Goal: Task Accomplishment & Management: Use online tool/utility

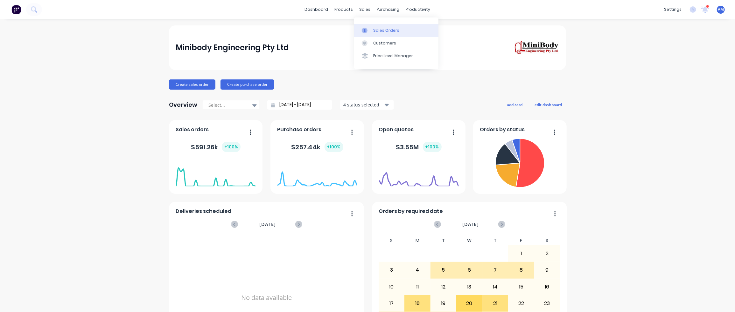
click at [375, 30] on div "Sales Orders" at bounding box center [386, 31] width 26 height 6
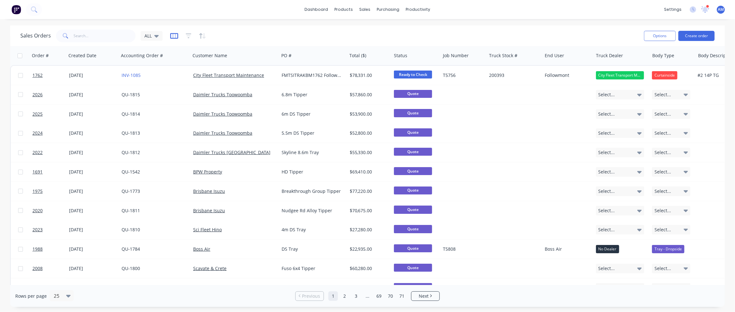
click at [173, 37] on icon "button" at bounding box center [174, 36] width 8 height 6
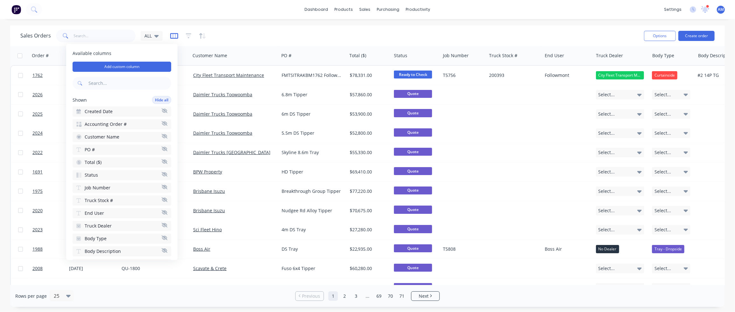
click at [173, 37] on icon "button" at bounding box center [174, 36] width 8 height 6
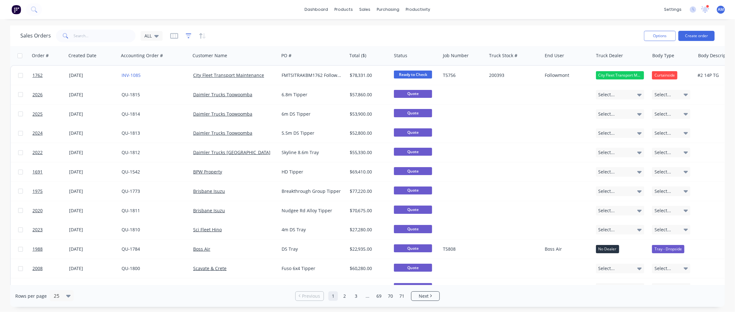
click at [189, 35] on icon "button" at bounding box center [189, 36] width 6 height 6
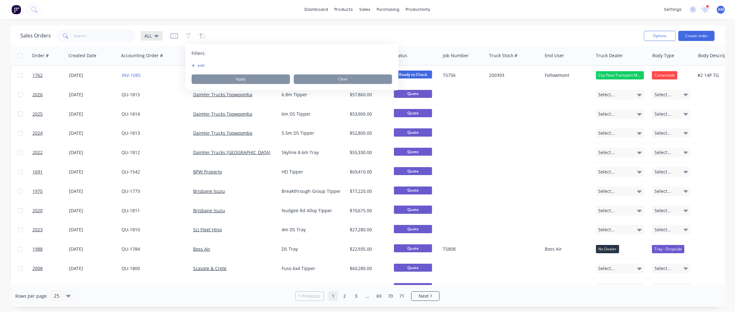
click at [159, 36] on div "ALL" at bounding box center [152, 36] width 22 height 10
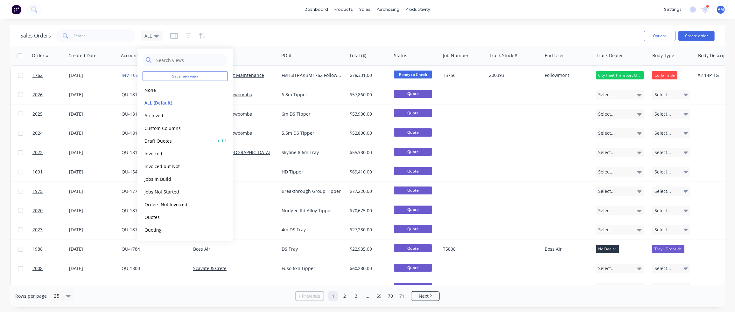
click at [167, 137] on button "Draft Quotes" at bounding box center [179, 140] width 73 height 7
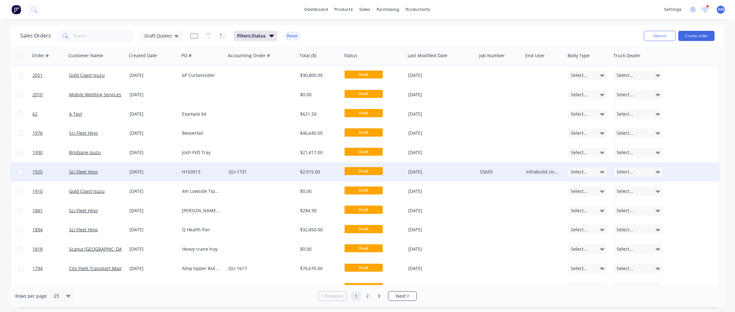
click at [437, 172] on div "[DATE]" at bounding box center [441, 172] width 67 height 6
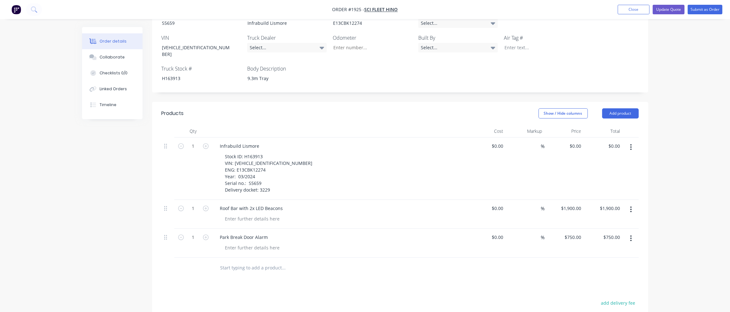
scroll to position [191, 0]
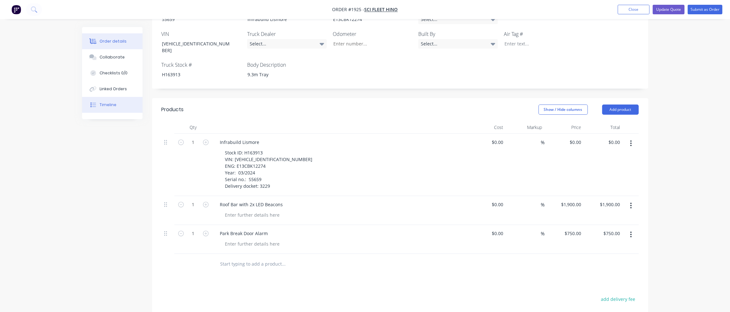
click at [110, 107] on div "Timeline" at bounding box center [108, 105] width 17 height 6
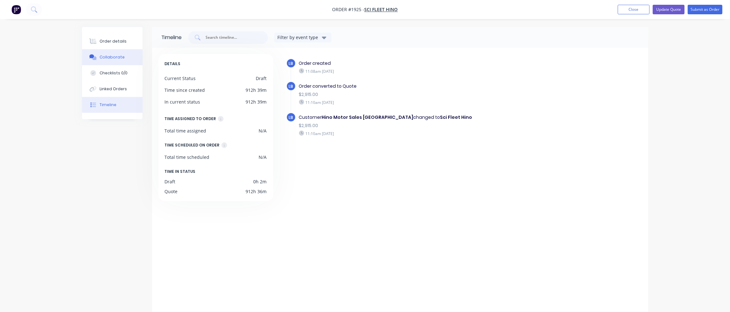
click at [121, 54] on div "Collaborate" at bounding box center [112, 57] width 25 height 6
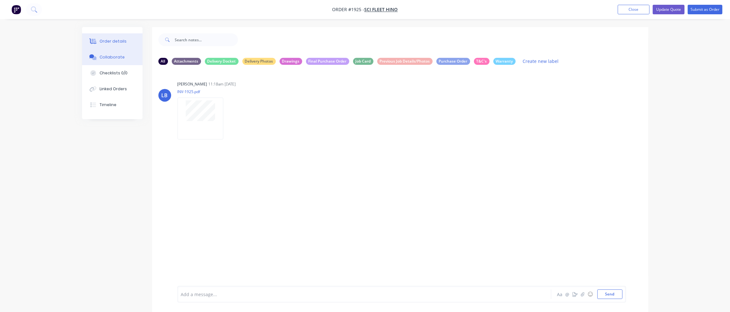
click at [123, 42] on div "Order details" at bounding box center [113, 42] width 27 height 6
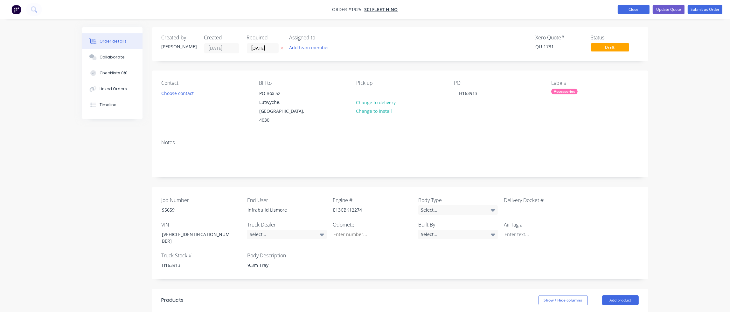
click at [639, 9] on button "Close" at bounding box center [634, 10] width 32 height 10
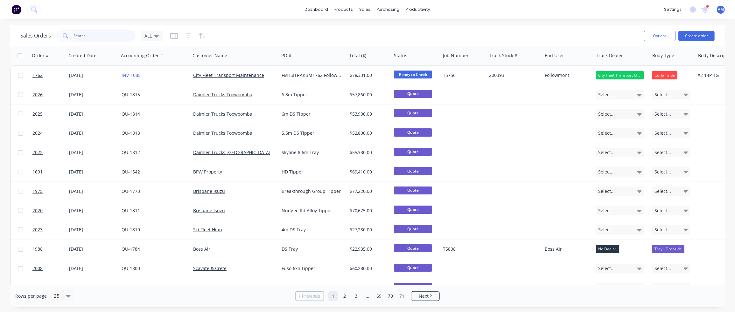
click at [78, 36] on input "text" at bounding box center [105, 36] width 62 height 13
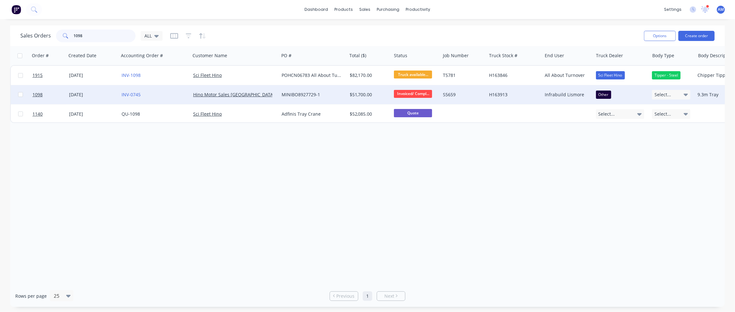
type input "1098"
click at [81, 94] on div "[DATE]" at bounding box center [92, 95] width 47 height 6
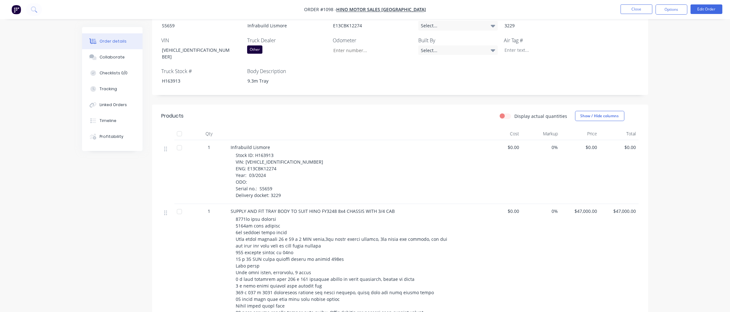
scroll to position [223, 0]
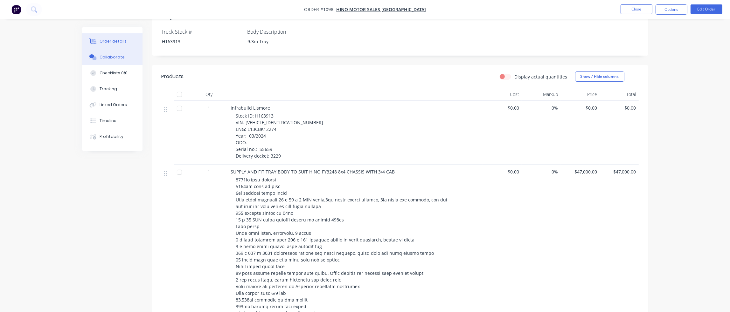
click at [105, 58] on div "Collaborate" at bounding box center [112, 57] width 25 height 6
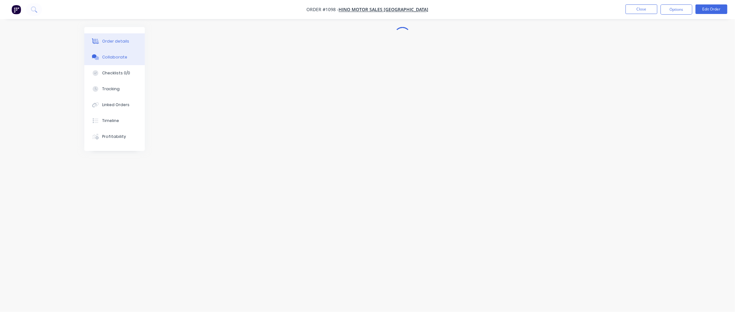
click at [117, 42] on div "Order details" at bounding box center [115, 42] width 27 height 6
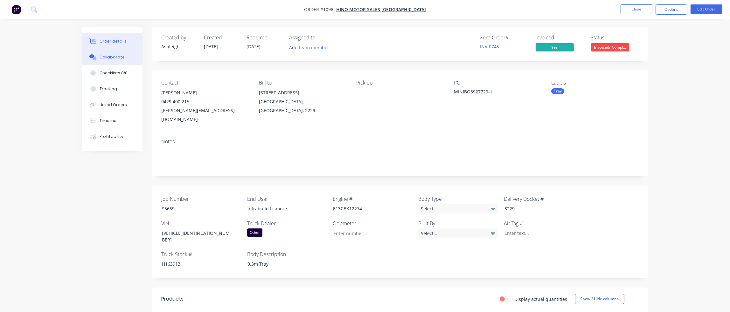
click at [107, 61] on button "Collaborate" at bounding box center [112, 57] width 60 height 16
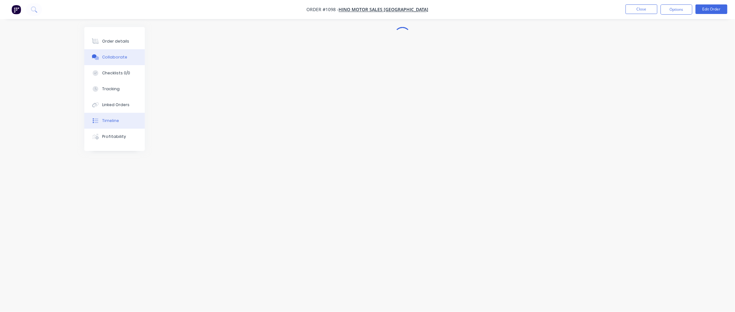
click at [111, 123] on div "Timeline" at bounding box center [110, 121] width 17 height 6
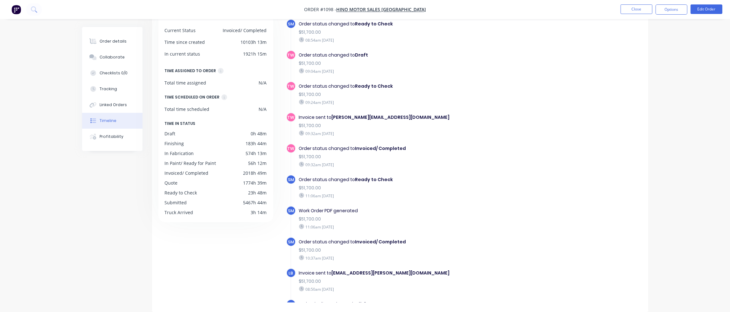
scroll to position [1044, 0]
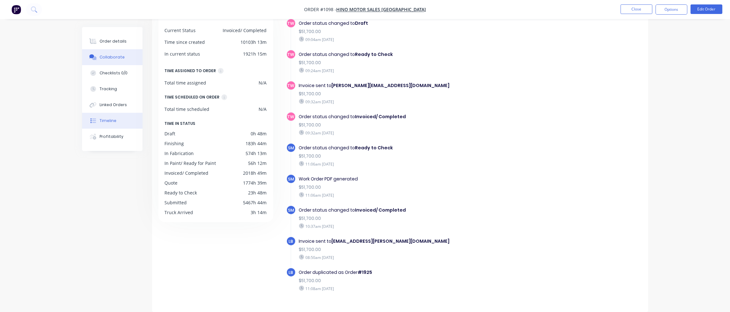
click at [114, 57] on div "Collaborate" at bounding box center [112, 57] width 25 height 6
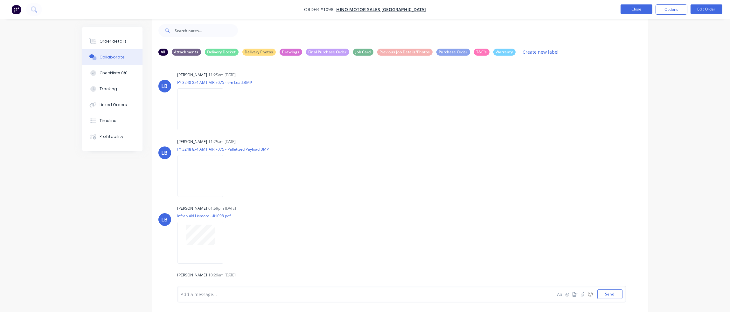
click at [636, 11] on button "Close" at bounding box center [637, 9] width 32 height 10
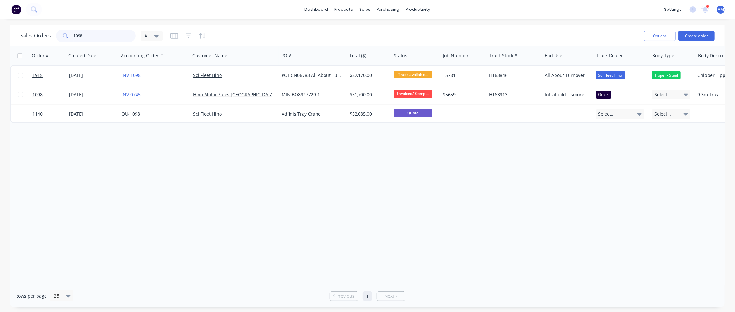
drag, startPoint x: 91, startPoint y: 39, endPoint x: 53, endPoint y: 39, distance: 38.5
click at [53, 39] on div "Sales Orders 1098 ALL" at bounding box center [91, 36] width 142 height 13
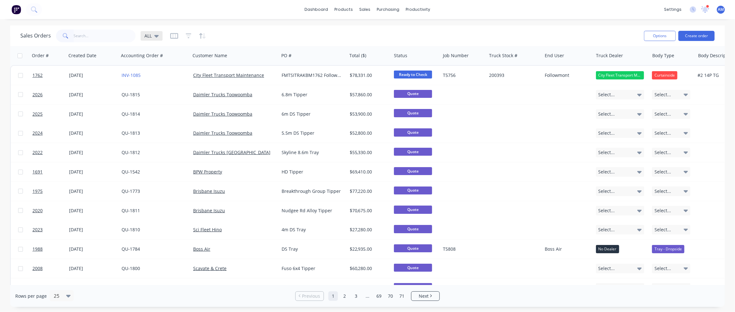
click at [157, 35] on icon at bounding box center [156, 36] width 4 height 3
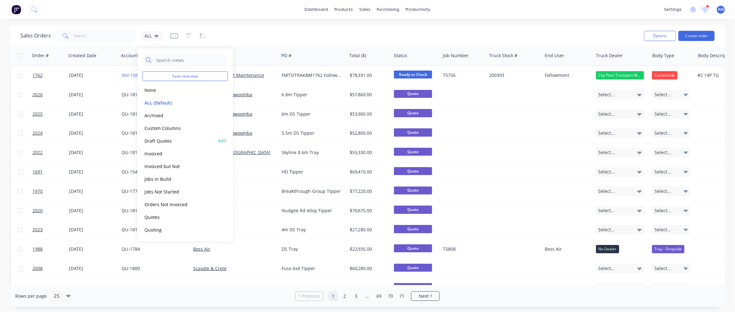
click at [158, 141] on button "Draft Quotes" at bounding box center [179, 140] width 73 height 7
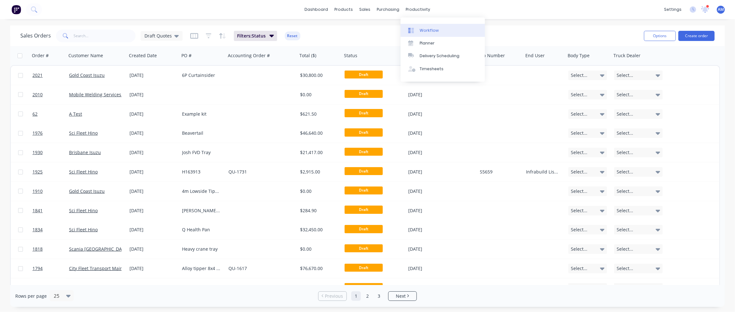
click at [411, 25] on link "Workflow" at bounding box center [443, 30] width 84 height 13
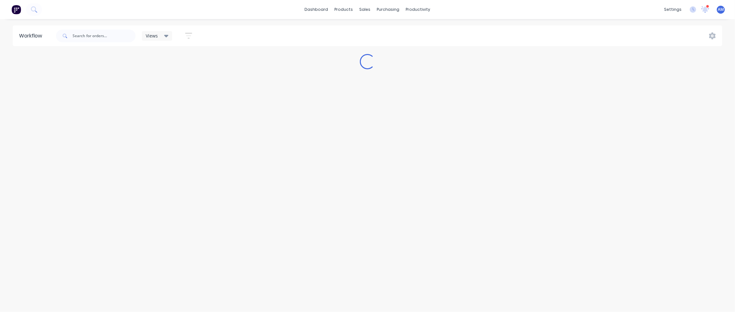
click at [103, 15] on div "dashboard products sales purchasing productivity dashboard products Product Cat…" at bounding box center [367, 9] width 735 height 19
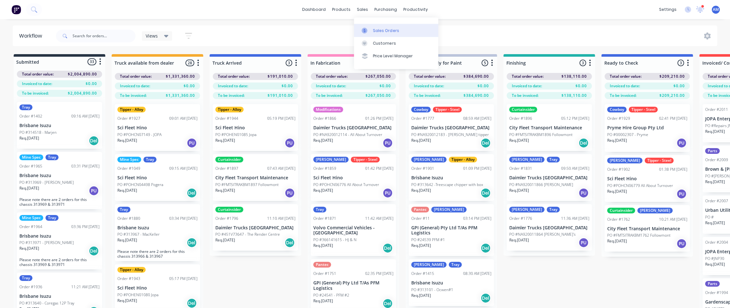
click at [369, 29] on div at bounding box center [367, 31] width 10 height 6
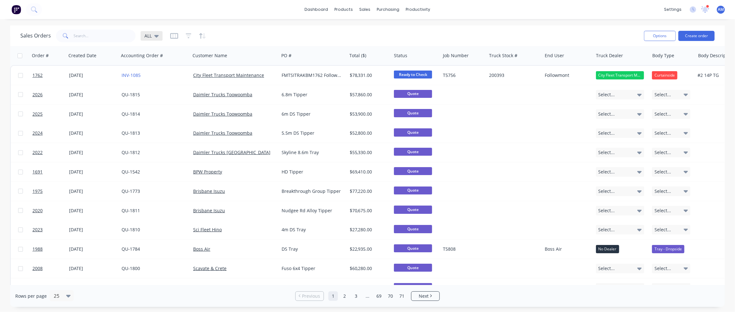
drag, startPoint x: 158, startPoint y: 37, endPoint x: 155, endPoint y: 37, distance: 3.2
click at [157, 37] on icon at bounding box center [156, 35] width 4 height 7
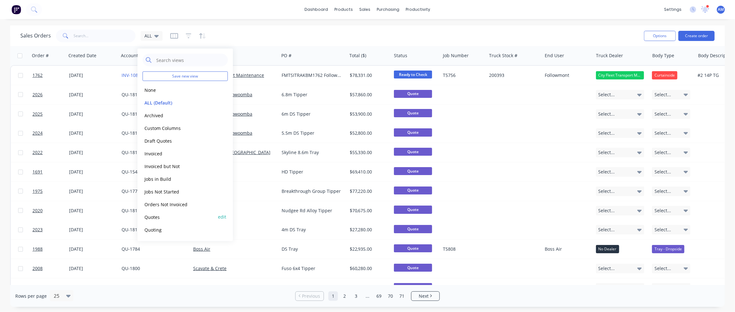
click at [155, 216] on button "Quotes" at bounding box center [179, 217] width 73 height 7
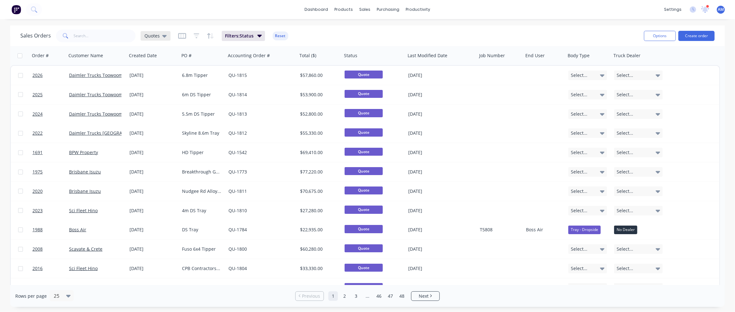
click at [162, 35] on icon at bounding box center [164, 36] width 4 height 3
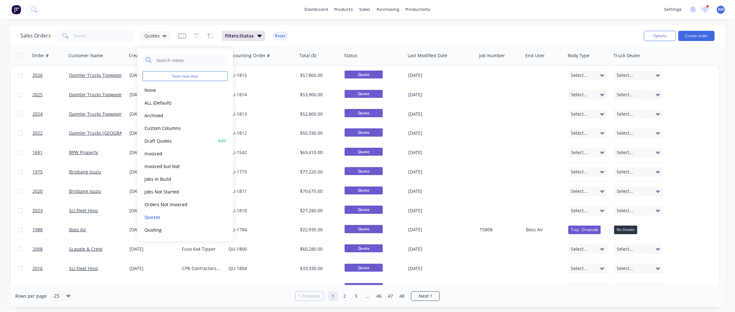
click at [164, 140] on button "Draft Quotes" at bounding box center [179, 140] width 73 height 7
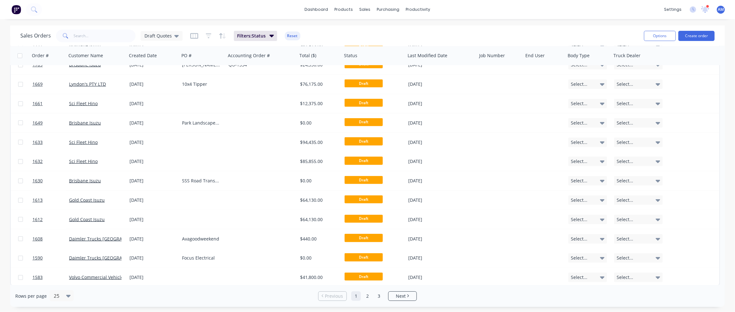
scroll to position [263, 0]
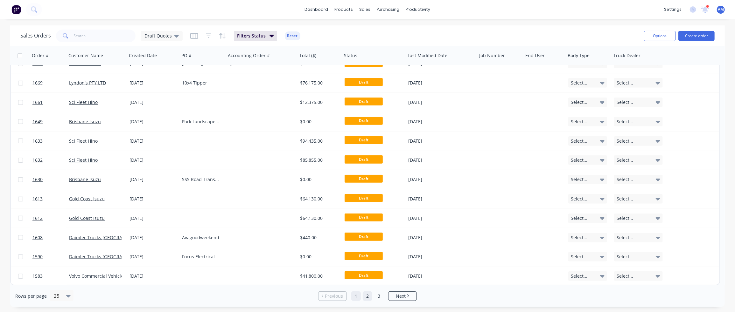
click at [370, 296] on link "2" at bounding box center [368, 297] width 10 height 10
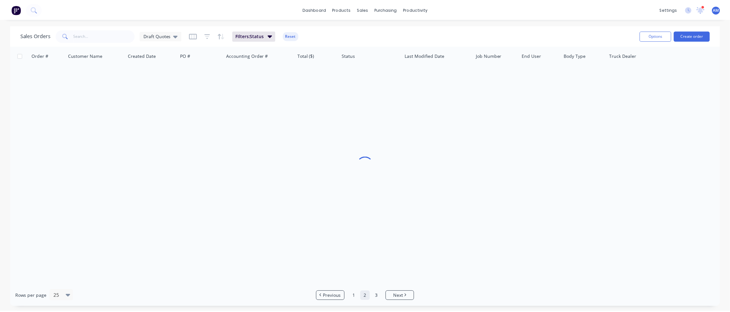
scroll to position [0, 0]
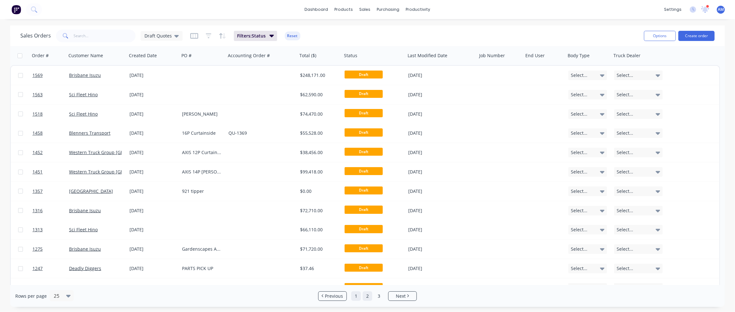
click at [355, 296] on link "1" at bounding box center [356, 297] width 10 height 10
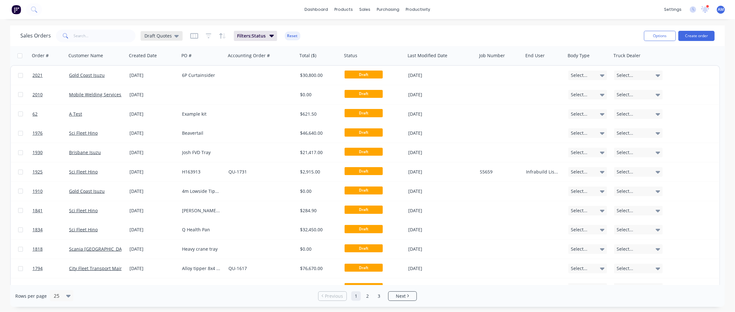
click at [175, 33] on icon at bounding box center [176, 35] width 4 height 7
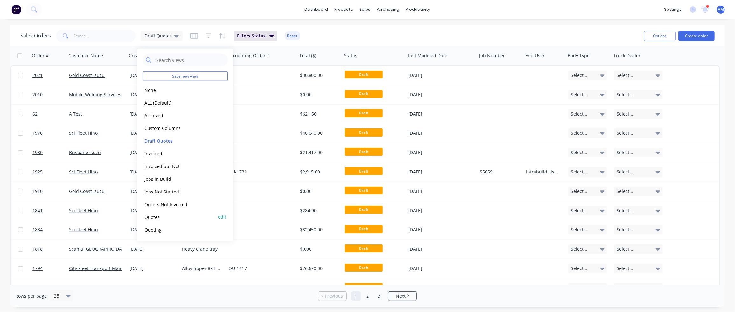
click at [156, 218] on button "Quotes" at bounding box center [179, 217] width 73 height 7
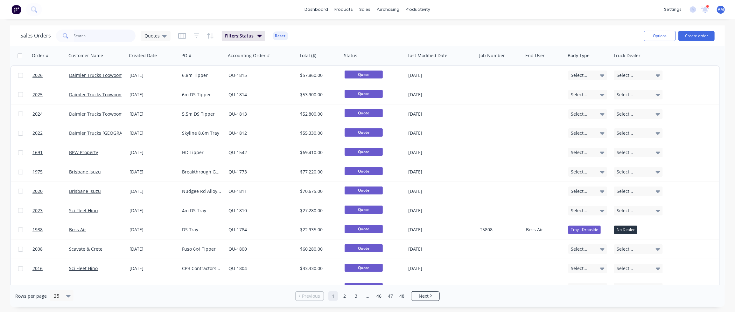
click at [86, 34] on input "text" at bounding box center [105, 36] width 62 height 13
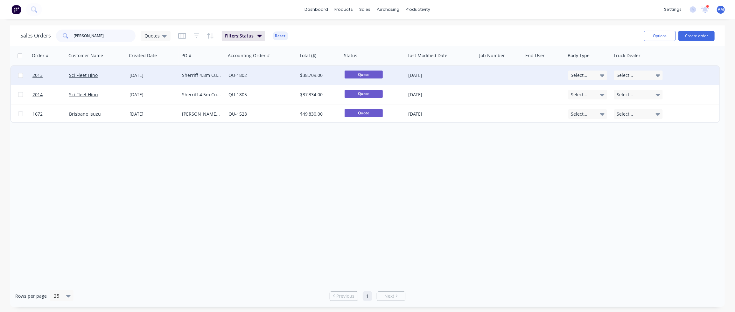
type input "[PERSON_NAME]"
click at [134, 74] on div "[DATE]" at bounding box center [153, 75] width 47 height 6
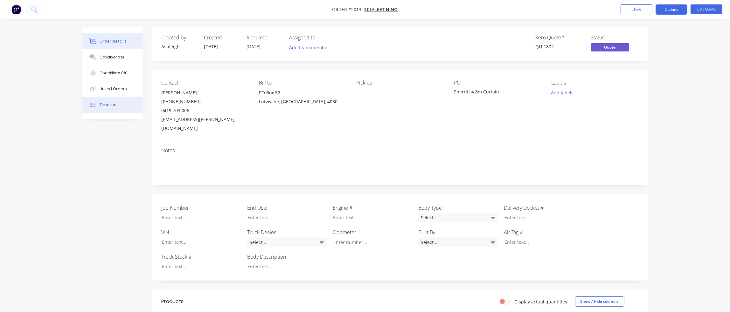
click at [118, 104] on button "Timeline" at bounding box center [112, 105] width 60 height 16
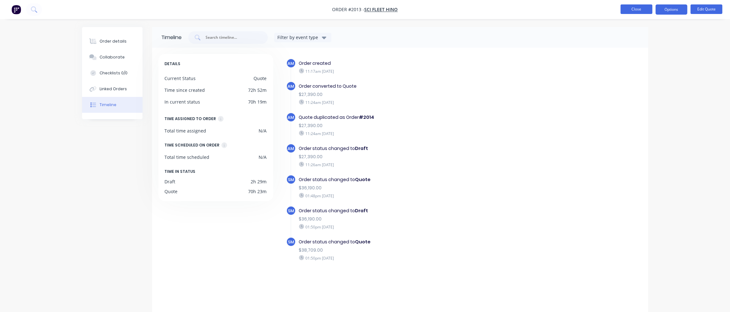
click at [631, 10] on button "Close" at bounding box center [637, 9] width 32 height 10
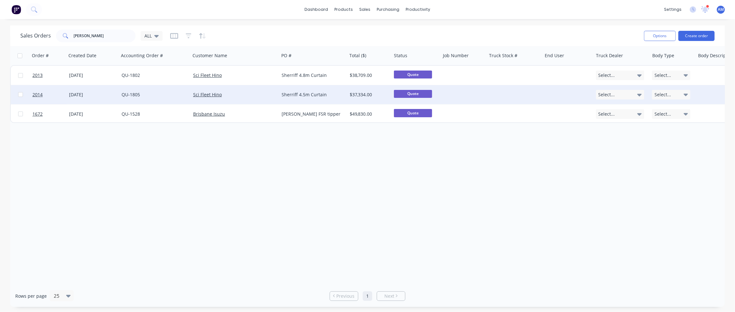
click at [289, 93] on div "Sherriff 4.5m Curtain" at bounding box center [312, 95] width 60 height 6
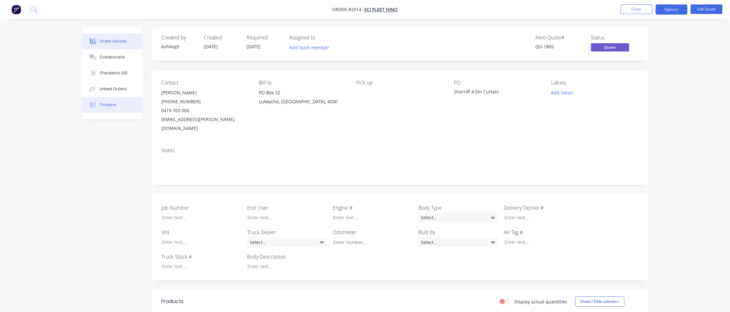
click at [111, 104] on div "Timeline" at bounding box center [108, 105] width 17 height 6
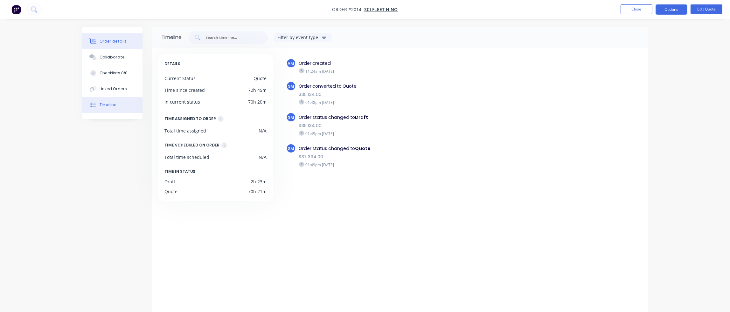
click at [103, 39] on div "Order details" at bounding box center [113, 42] width 27 height 6
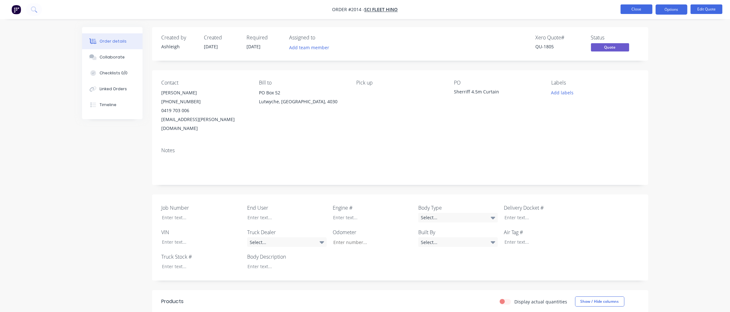
click at [640, 8] on button "Close" at bounding box center [637, 9] width 32 height 10
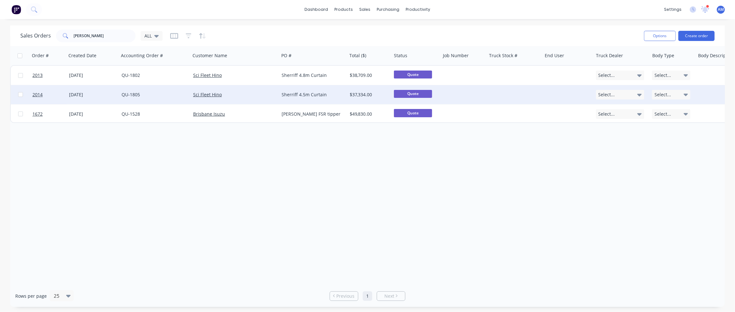
click at [236, 94] on div "Sci Fleet Hino" at bounding box center [232, 95] width 79 height 6
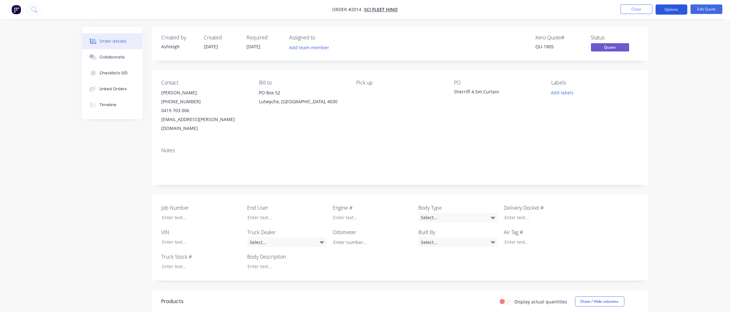
click at [679, 8] on button "Options" at bounding box center [672, 9] width 32 height 10
click at [641, 35] on div "Quote" at bounding box center [652, 38] width 59 height 9
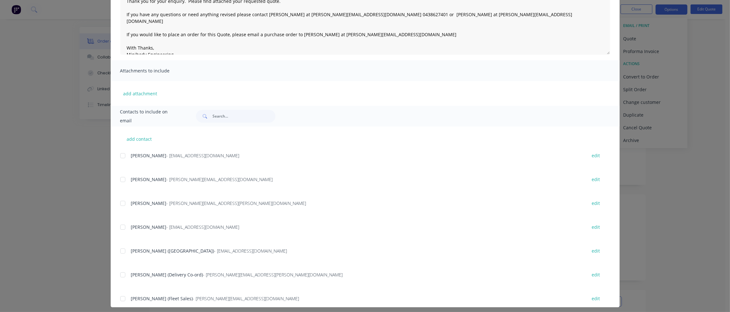
scroll to position [85, 0]
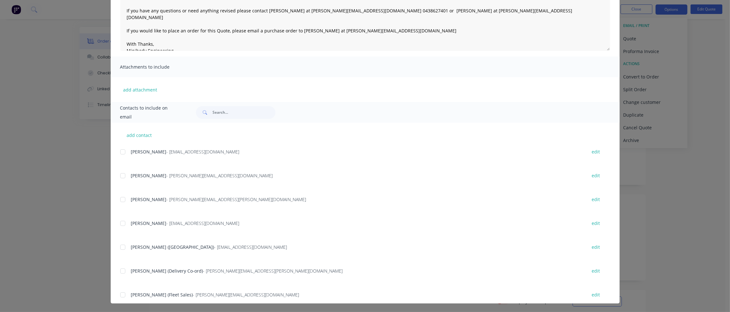
drag, startPoint x: 116, startPoint y: 201, endPoint x: 120, endPoint y: 200, distance: 3.6
click at [116, 201] on div "add contact [PERSON_NAME] - [PERSON_NAME][EMAIL_ADDRESS][DOMAIN_NAME] edit Lizz…" at bounding box center [365, 213] width 509 height 181
click at [120, 200] on div at bounding box center [122, 199] width 13 height 13
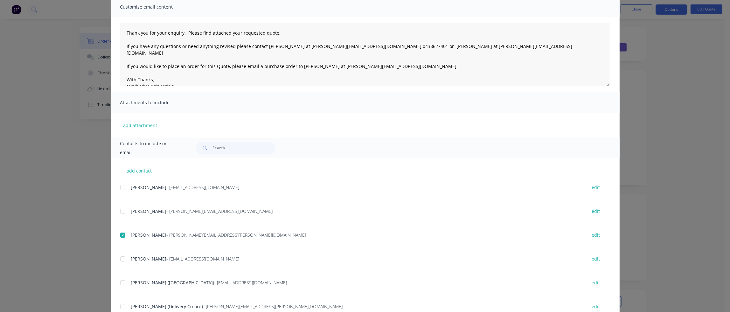
scroll to position [0, 0]
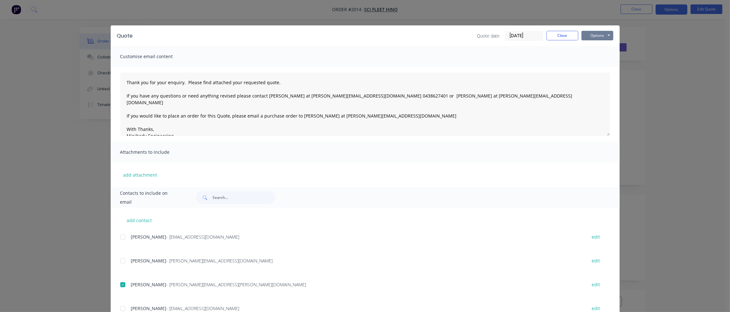
click at [592, 34] on button "Options" at bounding box center [598, 36] width 32 height 10
click at [598, 69] on button "Email" at bounding box center [602, 68] width 41 height 11
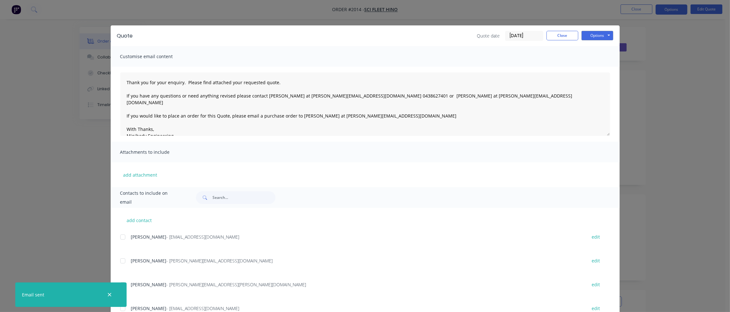
type textarea "Thank you for your enquiry. Please find attached your requested quote. If you h…"
click at [565, 34] on button "Close" at bounding box center [563, 36] width 32 height 10
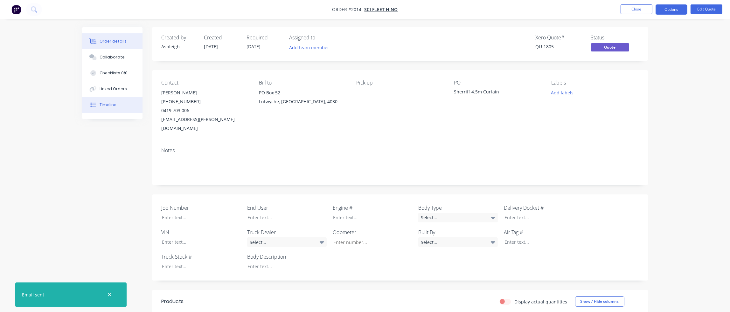
click at [114, 106] on div "Timeline" at bounding box center [108, 105] width 17 height 6
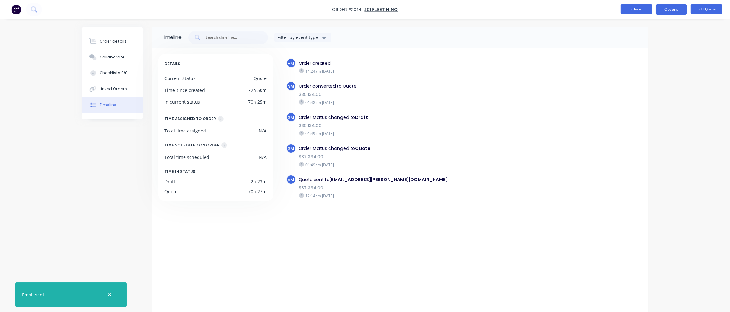
click at [642, 8] on button "Close" at bounding box center [637, 9] width 32 height 10
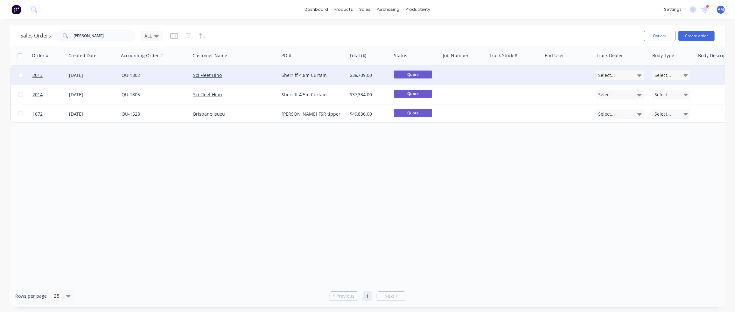
click at [290, 75] on div "Sherriff 4.8m Curtain" at bounding box center [312, 75] width 60 height 6
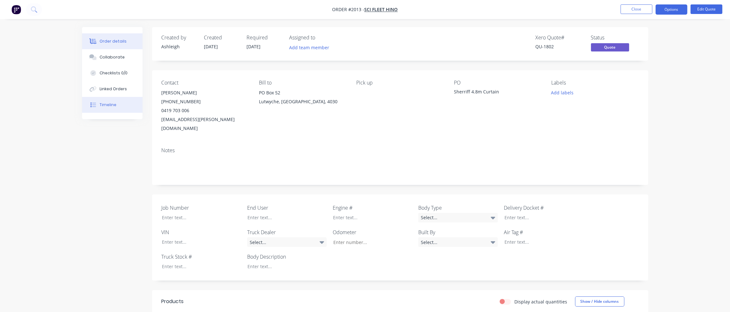
click at [116, 106] on button "Timeline" at bounding box center [112, 105] width 60 height 16
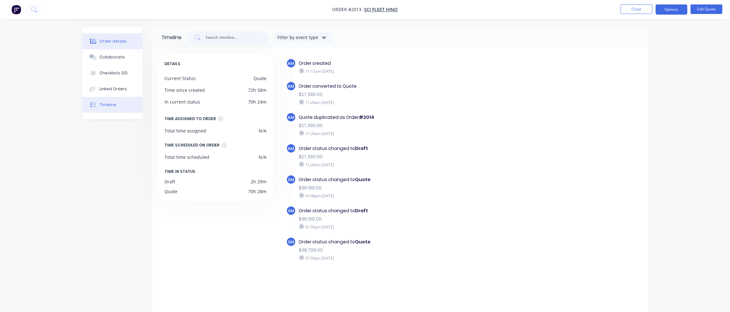
click at [121, 39] on div "Order details" at bounding box center [113, 42] width 27 height 6
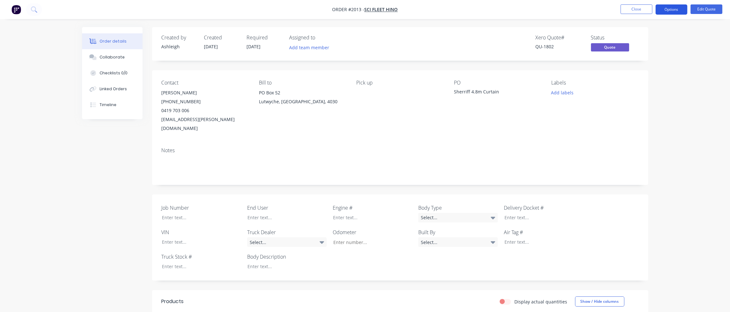
click at [677, 10] on button "Options" at bounding box center [672, 9] width 32 height 10
click at [666, 37] on div "Quote" at bounding box center [652, 38] width 59 height 9
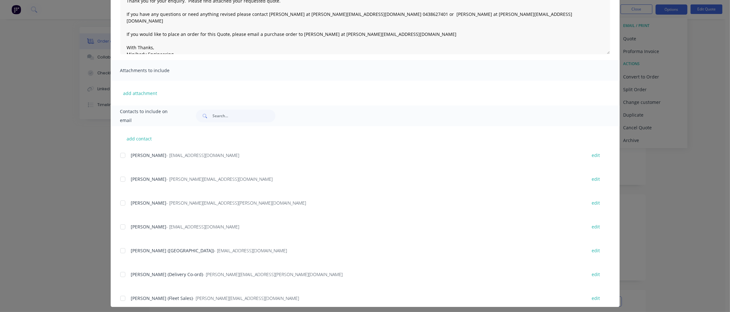
scroll to position [85, 0]
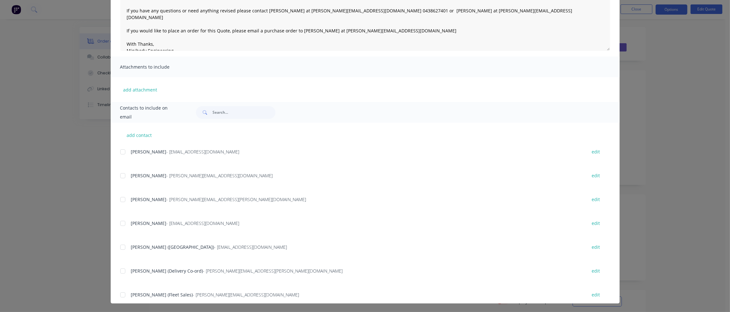
click at [123, 199] on div at bounding box center [122, 199] width 13 height 13
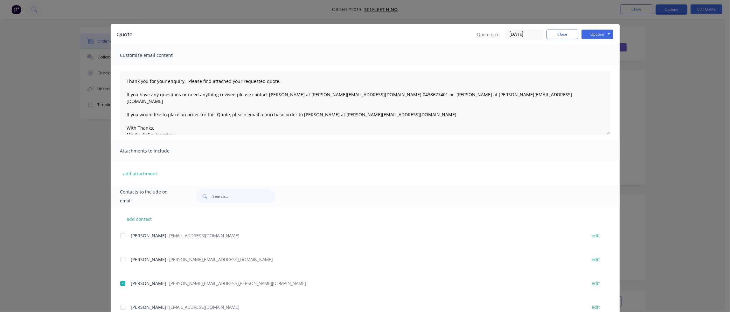
scroll to position [0, 0]
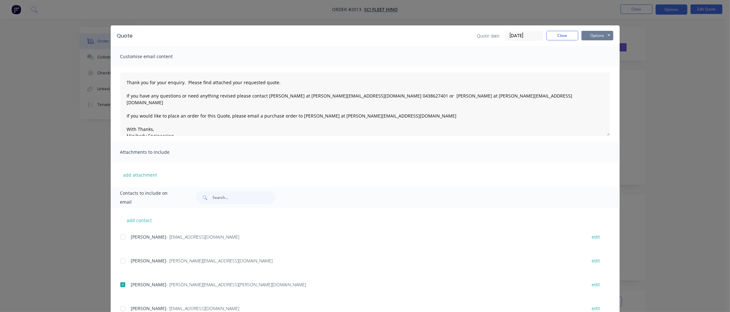
click at [590, 36] on button "Options" at bounding box center [598, 36] width 32 height 10
click at [594, 67] on button "Email" at bounding box center [602, 68] width 41 height 11
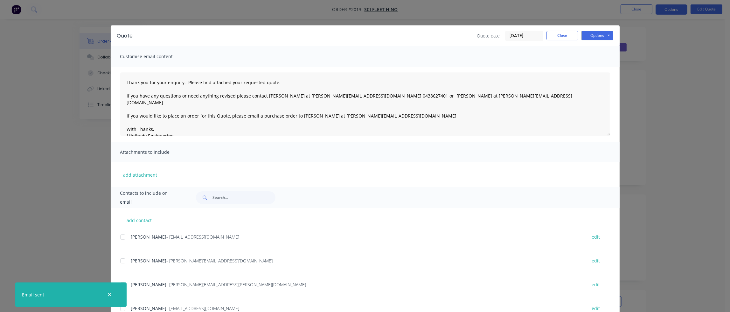
click at [100, 292] on div at bounding box center [109, 294] width 21 height 15
click at [108, 293] on icon "button" at bounding box center [110, 295] width 4 height 6
type textarea "Thank you for your enquiry. Please find attached your requested quote. If you h…"
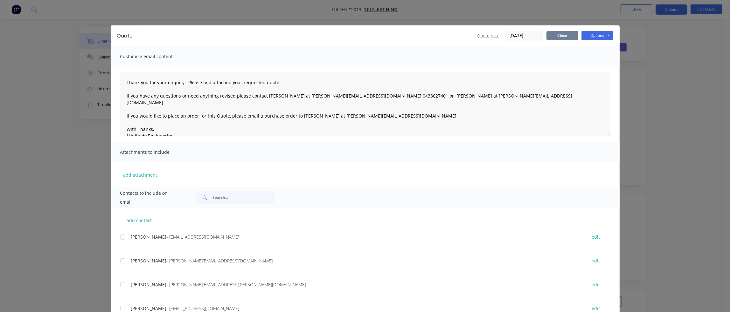
click at [557, 35] on button "Close" at bounding box center [563, 36] width 32 height 10
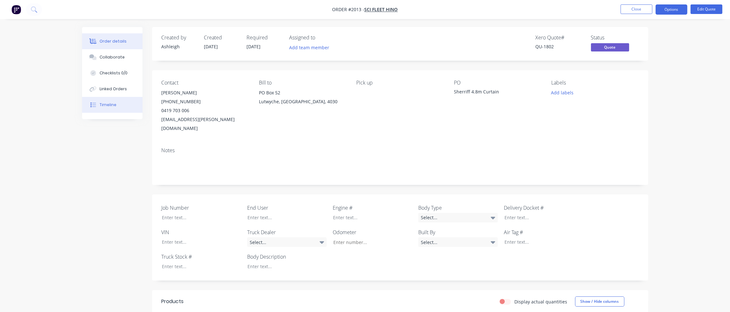
click at [111, 103] on div "Timeline" at bounding box center [108, 105] width 17 height 6
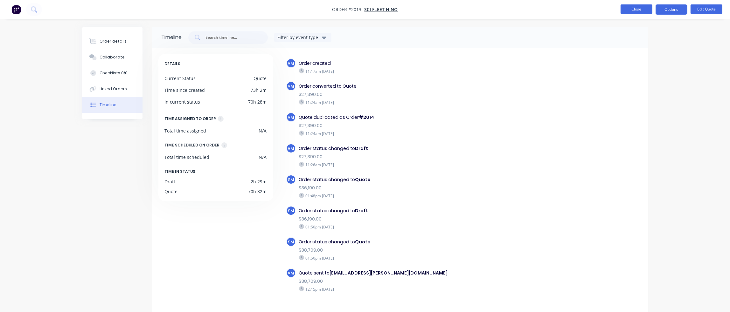
click at [630, 8] on button "Close" at bounding box center [637, 9] width 32 height 10
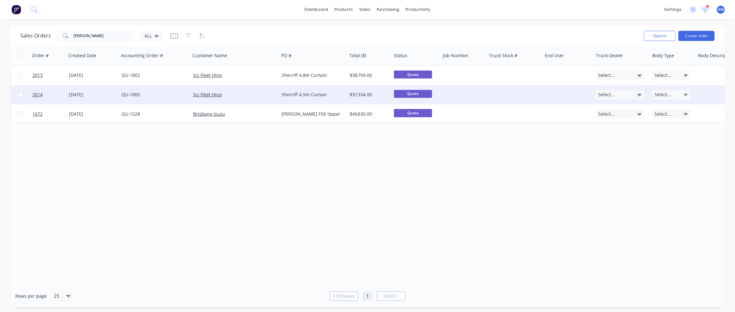
click at [286, 97] on div "Sherriff 4.5m Curtain" at bounding box center [312, 95] width 60 height 6
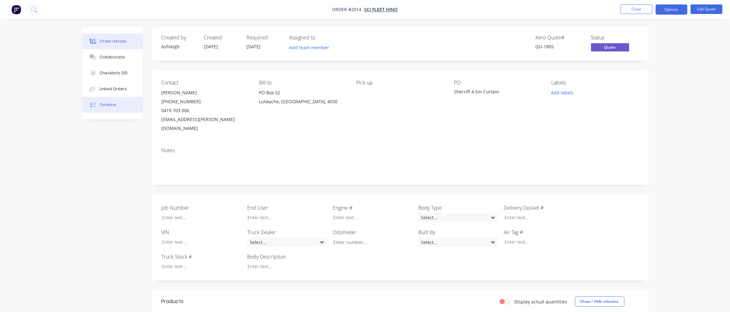
click at [108, 105] on div "Timeline" at bounding box center [108, 105] width 17 height 6
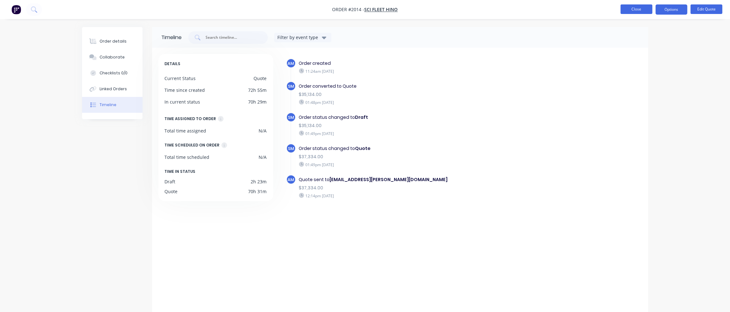
click at [632, 11] on button "Close" at bounding box center [637, 9] width 32 height 10
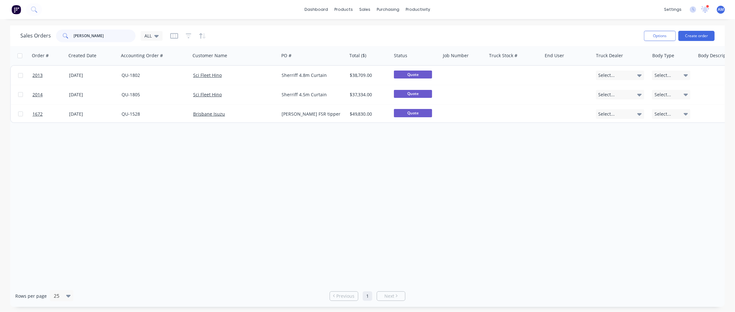
drag, startPoint x: 112, startPoint y: 34, endPoint x: 49, endPoint y: 36, distance: 63.0
click at [49, 36] on div "Sales Orders [PERSON_NAME] ALL" at bounding box center [91, 36] width 142 height 13
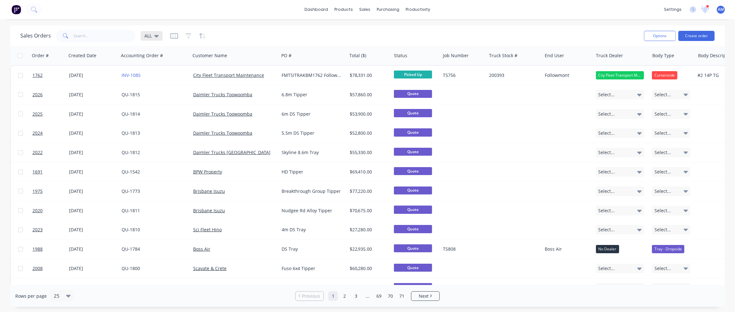
click at [157, 35] on icon at bounding box center [156, 36] width 4 height 3
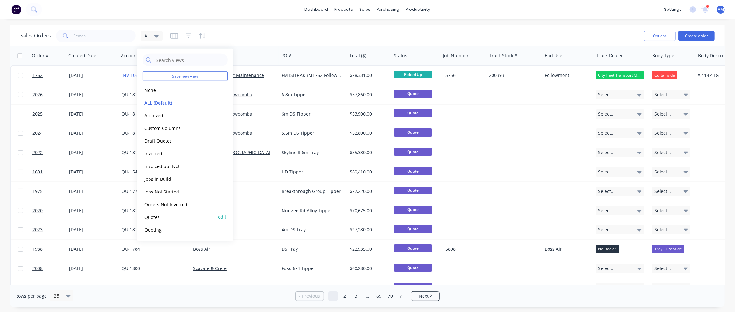
click at [155, 218] on button "Quotes" at bounding box center [179, 217] width 73 height 7
